Goal: Find specific page/section: Find specific page/section

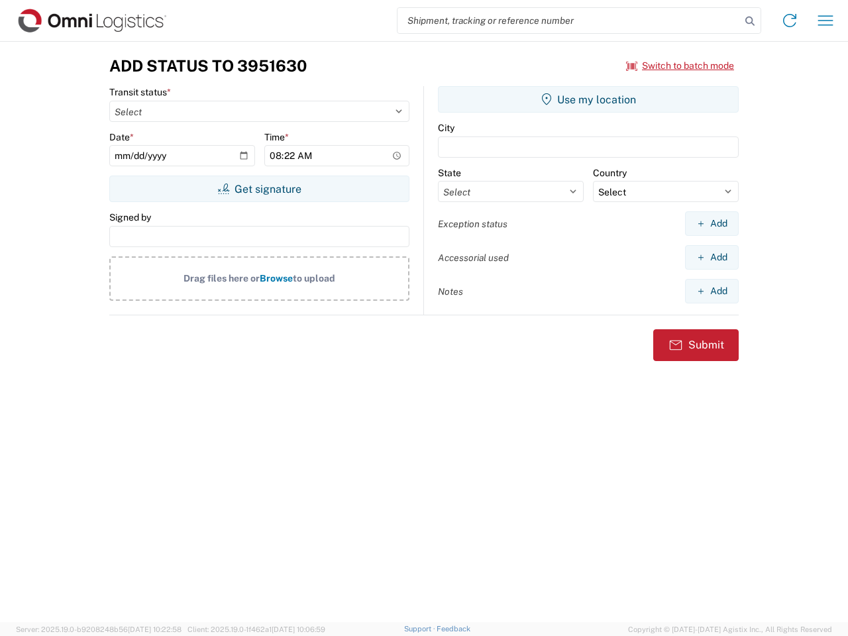
click at [569, 21] on input "search" at bounding box center [568, 20] width 343 height 25
click at [750, 21] on icon at bounding box center [749, 21] width 19 height 19
click at [789, 21] on icon at bounding box center [789, 20] width 21 height 21
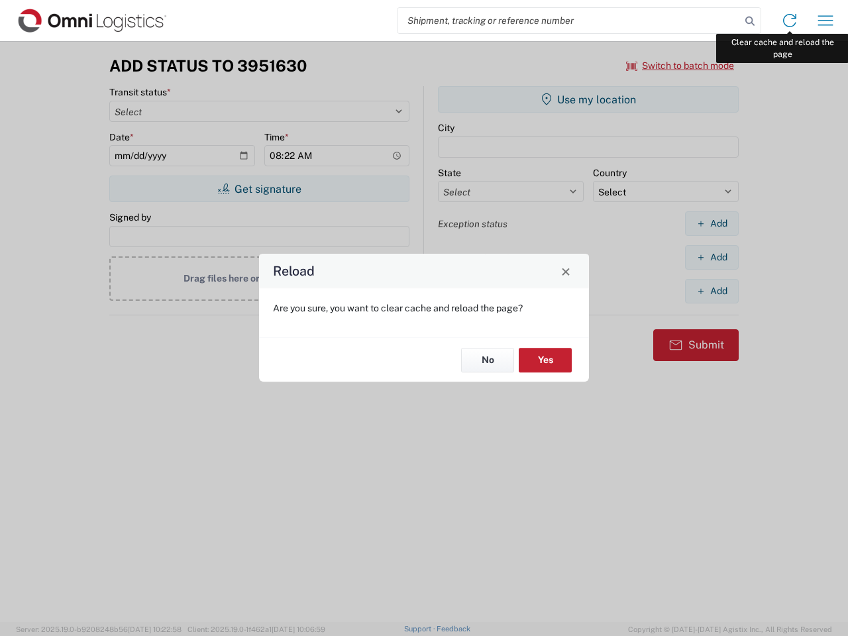
click at [825, 21] on div "Reload Are you sure, you want to clear cache and reload the page? No Yes" at bounding box center [424, 318] width 848 height 636
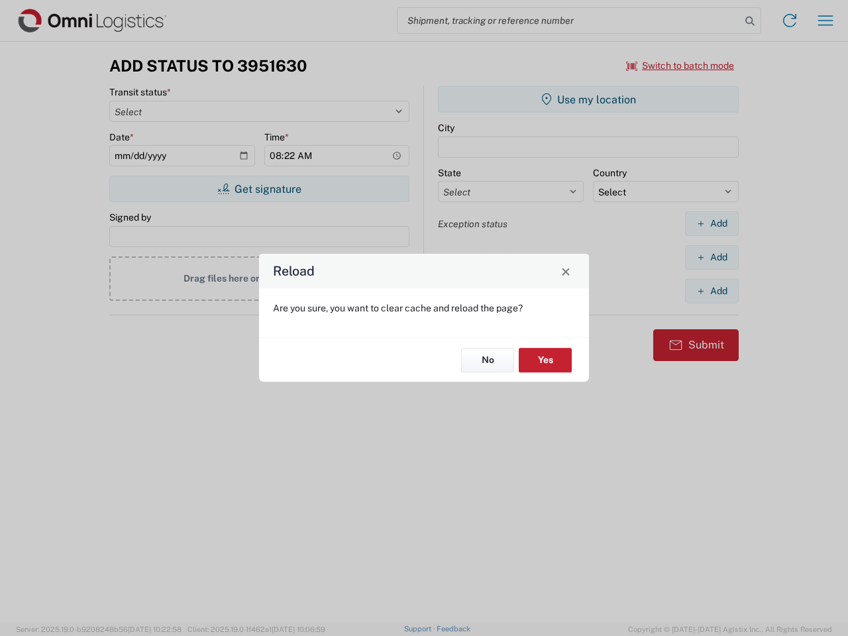
click at [680, 66] on div "Reload Are you sure, you want to clear cache and reload the page? No Yes" at bounding box center [424, 318] width 848 height 636
click at [259, 189] on div "Reload Are you sure, you want to clear cache and reload the page? No Yes" at bounding box center [424, 318] width 848 height 636
click at [588, 99] on div "Reload Are you sure, you want to clear cache and reload the page? No Yes" at bounding box center [424, 318] width 848 height 636
click at [711, 223] on div "Reload Are you sure, you want to clear cache and reload the page? No Yes" at bounding box center [424, 318] width 848 height 636
click at [711, 257] on div "Reload Are you sure, you want to clear cache and reload the page? No Yes" at bounding box center [424, 318] width 848 height 636
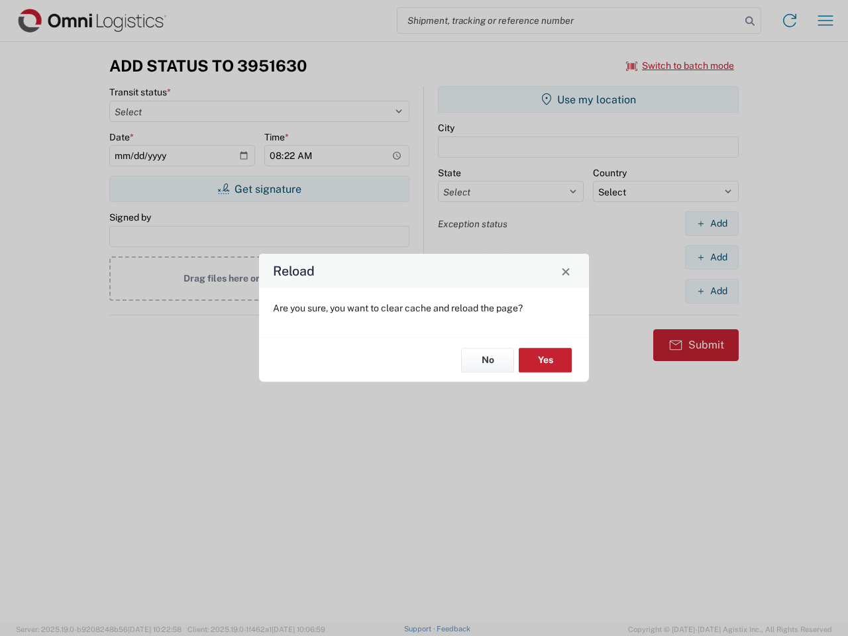
click at [711, 291] on div "Reload Are you sure, you want to clear cache and reload the page? No Yes" at bounding box center [424, 318] width 848 height 636
